Goal: Navigation & Orientation: Find specific page/section

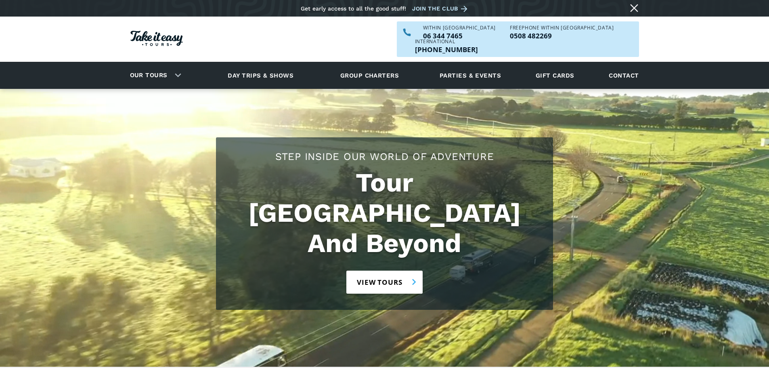
click at [376, 271] on link "View tours" at bounding box center [384, 282] width 76 height 23
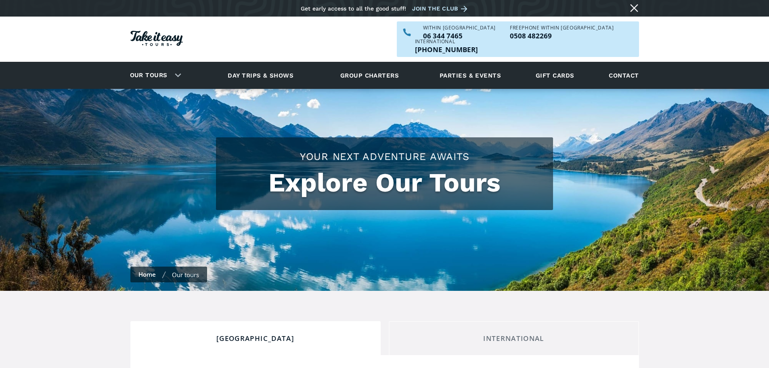
checkbox input "true"
click at [466, 64] on link "Parties & events" at bounding box center [470, 75] width 69 height 22
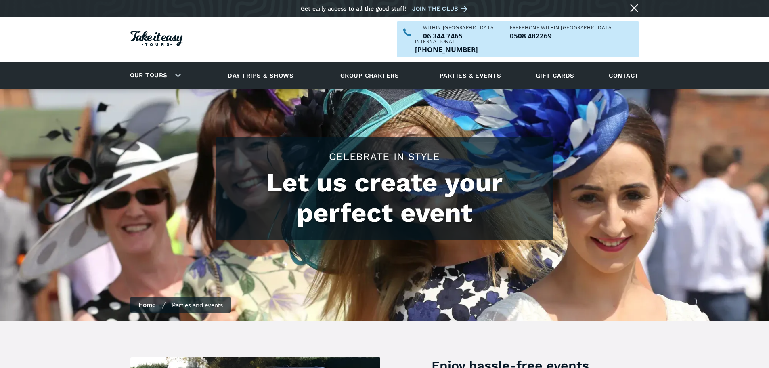
drag, startPoint x: 149, startPoint y: 173, endPoint x: 665, endPoint y: 339, distance: 542.3
click at [251, 64] on link "Day trips & shows" at bounding box center [261, 75] width 86 height 22
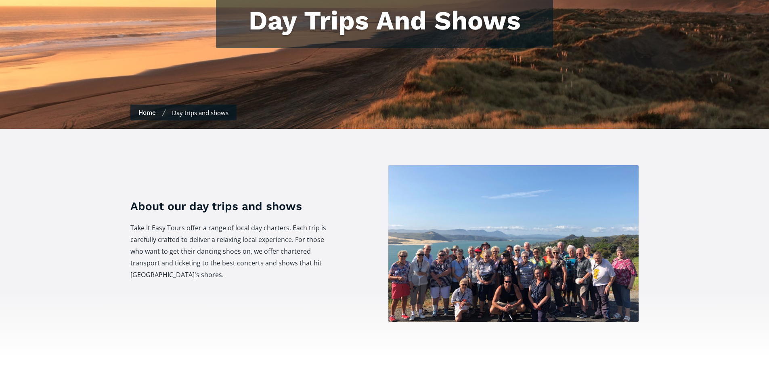
scroll to position [202, 0]
